Goal: Check status

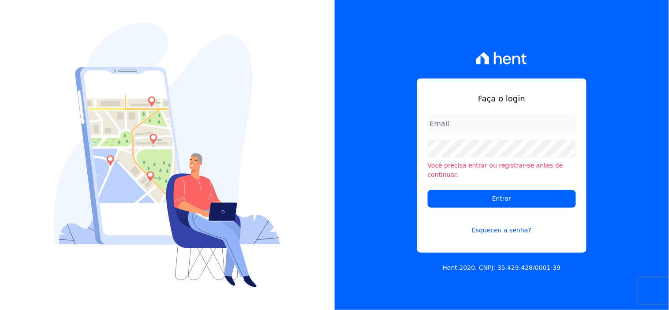
click at [448, 132] on input "email" at bounding box center [501, 124] width 148 height 18
type input "ivete@ribeirocervantes.com.br"
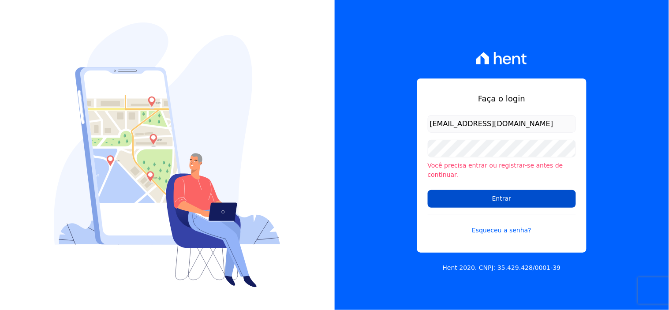
click at [465, 191] on input "Entrar" at bounding box center [501, 199] width 148 height 18
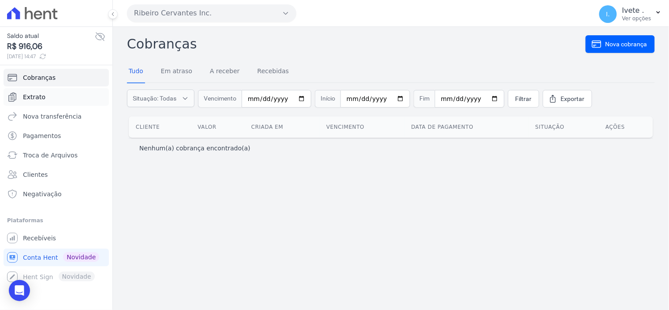
click at [47, 98] on link "Extrato" at bounding box center [56, 97] width 105 height 18
